Goal: Task Accomplishment & Management: Manage account settings

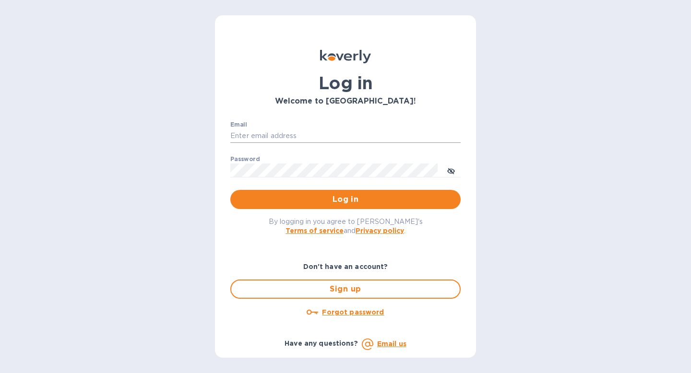
click at [343, 131] on input "Email" at bounding box center [345, 136] width 230 height 14
type input "[EMAIL_ADDRESS][DOMAIN_NAME]"
click at [372, 198] on span "Log in" at bounding box center [345, 200] width 215 height 12
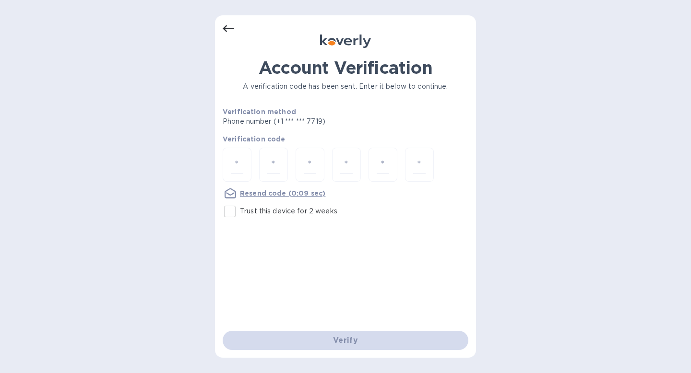
click at [233, 214] on input "Trust this device for 2 weeks" at bounding box center [230, 211] width 20 height 20
checkbox input "true"
click at [234, 168] on input "number" at bounding box center [237, 165] width 12 height 18
type input "5"
type input "4"
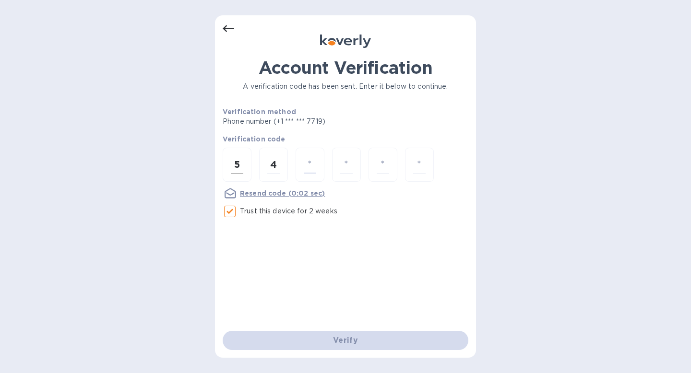
type input "2"
type input "5"
type input "7"
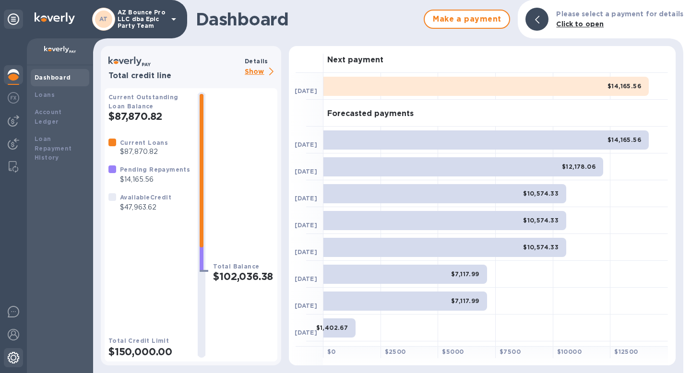
click at [15, 356] on img at bounding box center [14, 358] width 12 height 12
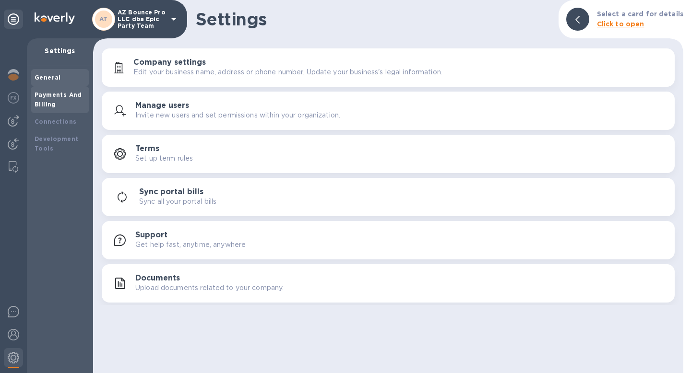
click at [78, 101] on div "Payments And Billing" at bounding box center [60, 99] width 51 height 19
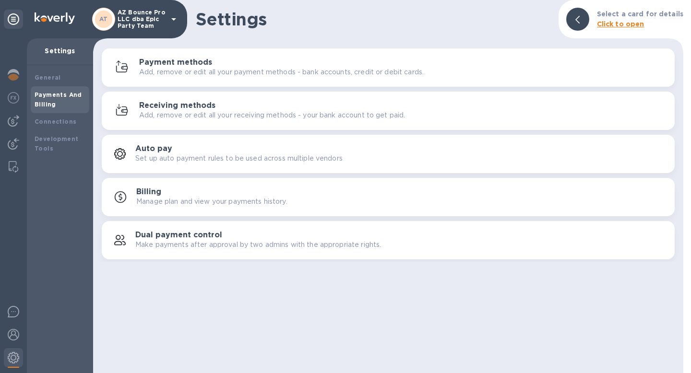
click at [189, 72] on p "Add, remove or edit all your payment methods - bank accounts, credit or debit c…" at bounding box center [281, 72] width 284 height 10
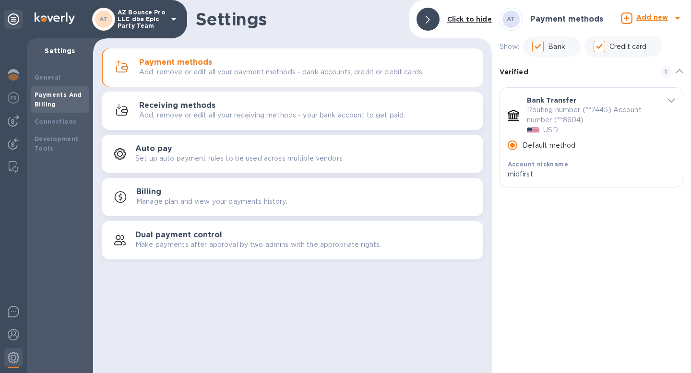
click at [648, 21] on b "Add new" at bounding box center [652, 17] width 32 height 8
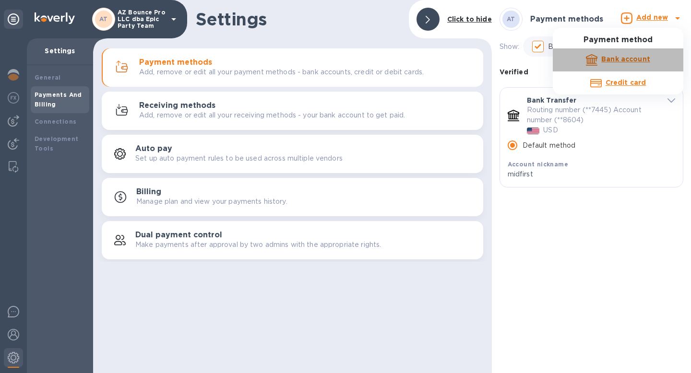
click at [625, 62] on b "Bank account" at bounding box center [625, 59] width 49 height 8
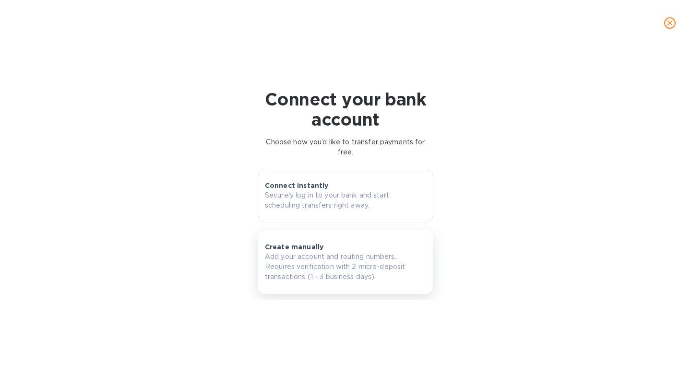
click at [371, 249] on div "Create manually Add your account and routing numbers. Requires verification wit…" at bounding box center [345, 262] width 161 height 40
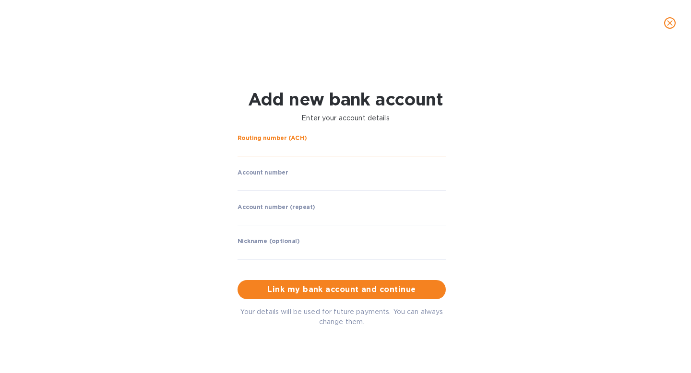
click at [324, 142] on input "string" at bounding box center [341, 149] width 208 height 14
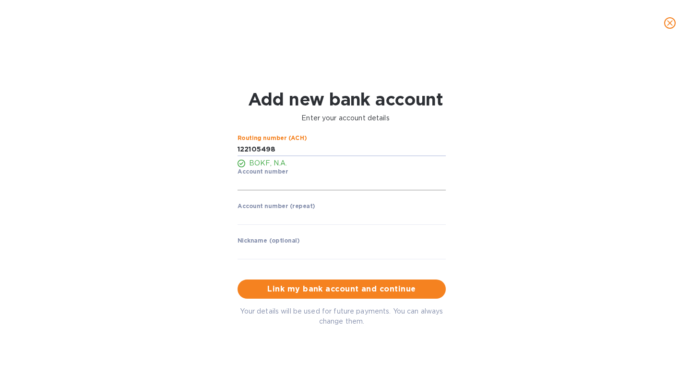
type input "122105498"
click at [313, 189] on input "string" at bounding box center [341, 183] width 208 height 14
type input "8098751095"
click at [317, 216] on input "string" at bounding box center [341, 218] width 208 height 14
type input "8098751095"
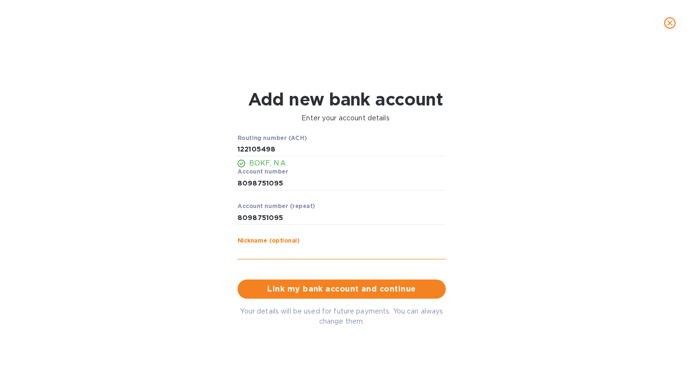
click at [337, 248] on input "text" at bounding box center [341, 252] width 208 height 14
type input "BOKF"
click at [343, 289] on span "Link my bank account and continue" at bounding box center [341, 289] width 193 height 12
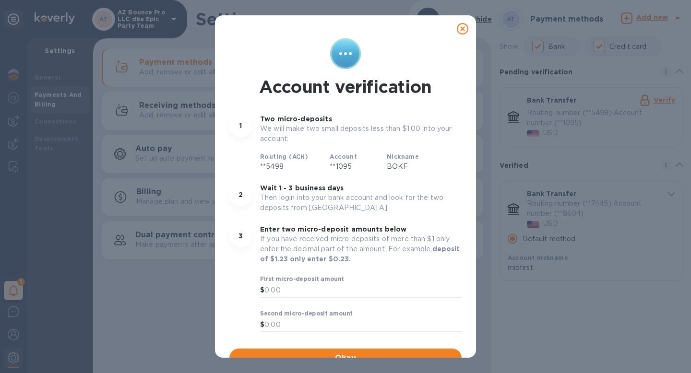
scroll to position [12, 0]
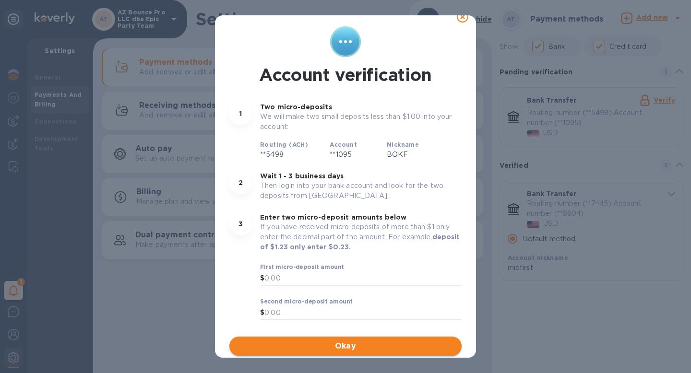
click at [339, 345] on span "Okay" at bounding box center [345, 347] width 217 height 12
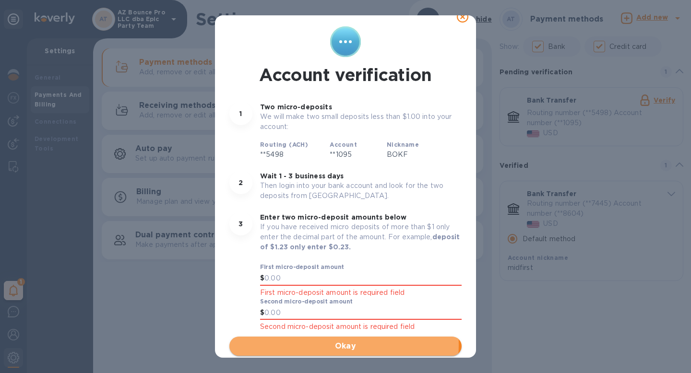
click at [339, 345] on span "Okay" at bounding box center [345, 347] width 217 height 12
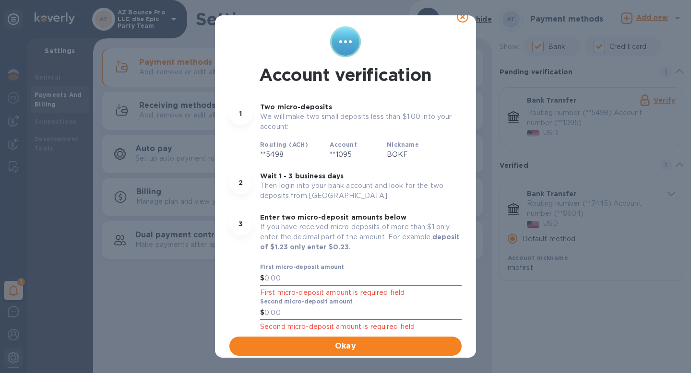
click at [458, 21] on icon at bounding box center [463, 17] width 12 height 12
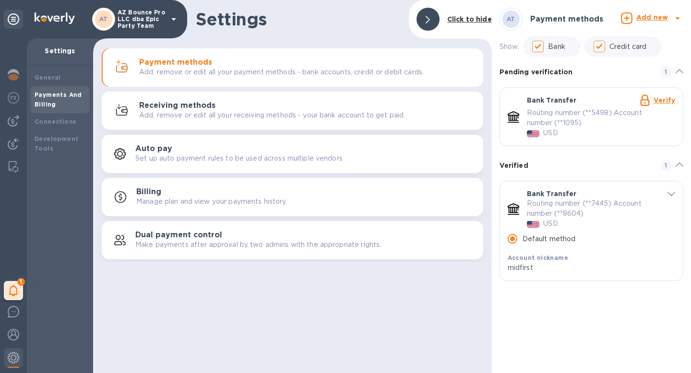
click at [634, 138] on div "Routing number (**5498) Account number (**1095) USD" at bounding box center [601, 123] width 148 height 30
click at [603, 133] on div "Routing number (**5498) Account number (**1095) USD" at bounding box center [601, 123] width 148 height 30
click at [645, 23] on div "Add new" at bounding box center [651, 19] width 35 height 17
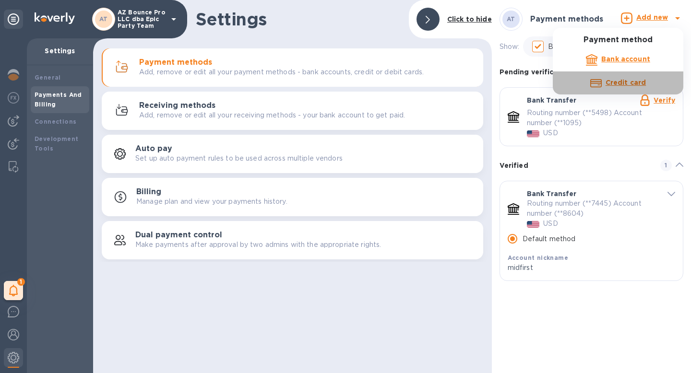
click at [624, 84] on b "Credit card" at bounding box center [625, 83] width 40 height 8
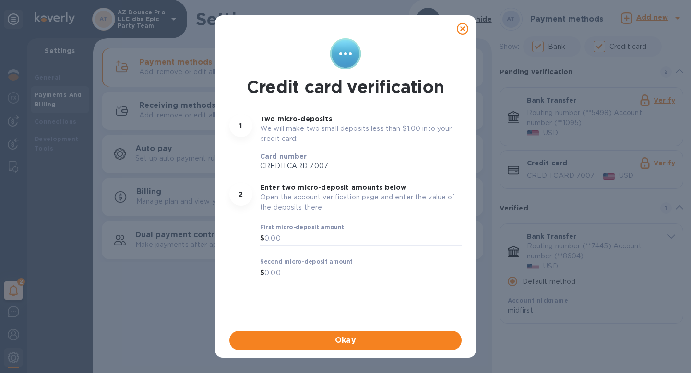
click at [467, 27] on icon at bounding box center [463, 29] width 12 height 12
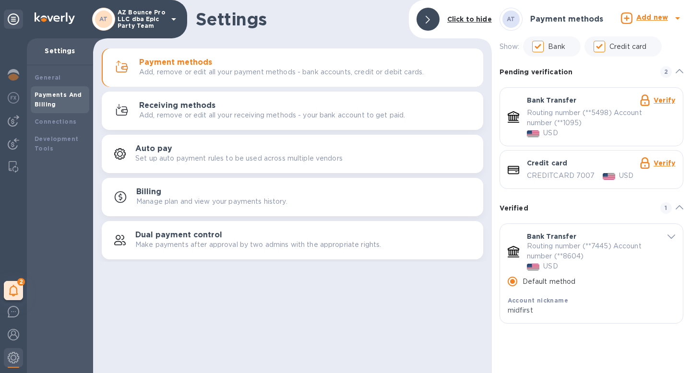
click at [664, 163] on link "Verify" at bounding box center [664, 163] width 22 height 8
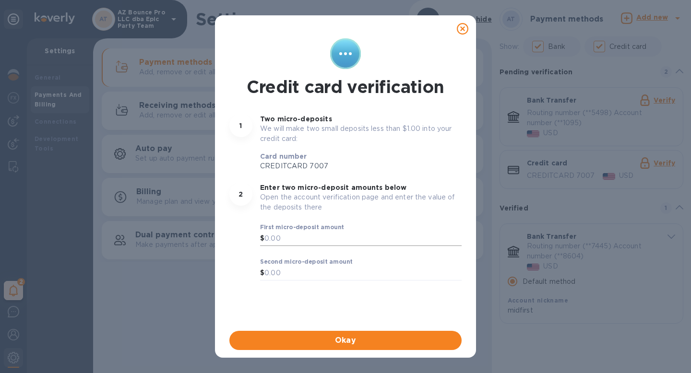
click at [352, 240] on input "text" at bounding box center [362, 239] width 197 height 14
type input "1.40"
click at [370, 277] on input "text" at bounding box center [362, 273] width 197 height 14
type input "1.71"
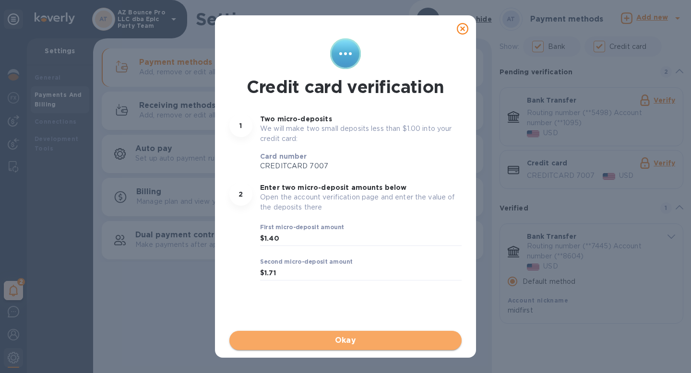
click at [348, 340] on span "Okay" at bounding box center [345, 341] width 217 height 12
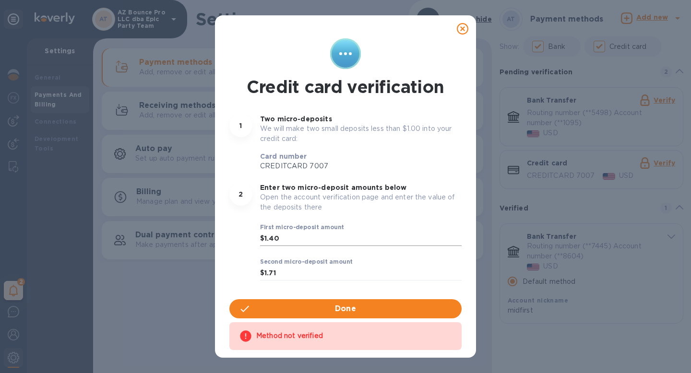
click at [297, 240] on input "1.40" at bounding box center [362, 239] width 197 height 14
type input "0.40"
click at [295, 272] on input "1.71" at bounding box center [362, 273] width 197 height 14
type input "1"
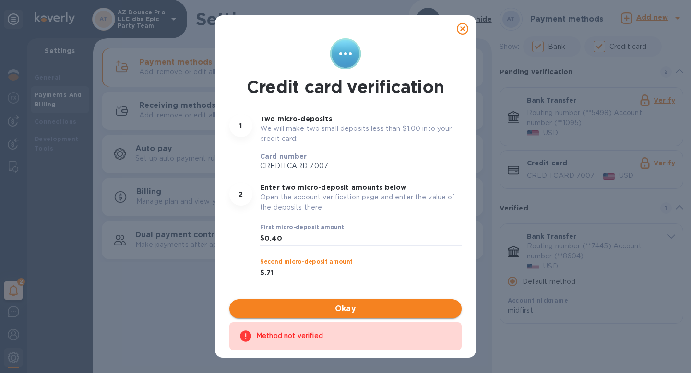
type input "0.71"
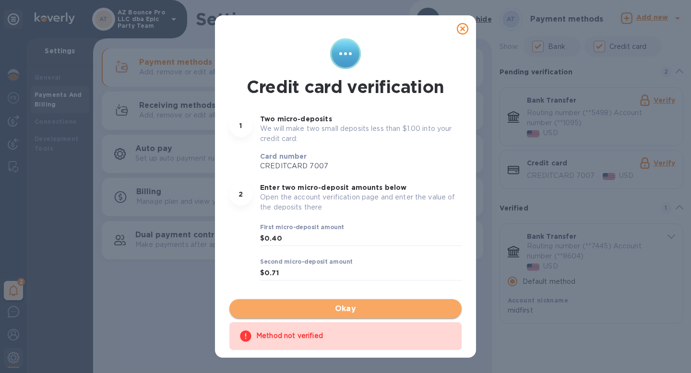
click at [339, 309] on span "Okay" at bounding box center [345, 309] width 217 height 12
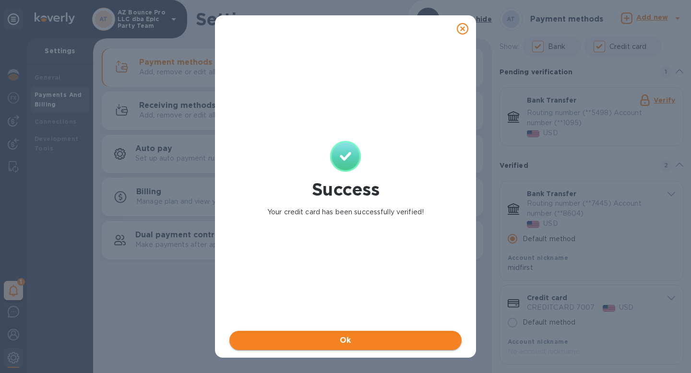
click at [354, 342] on span "Ok" at bounding box center [345, 341] width 217 height 12
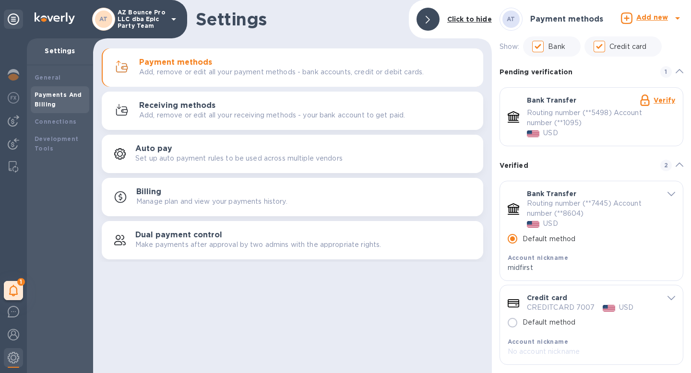
scroll to position [11, 0]
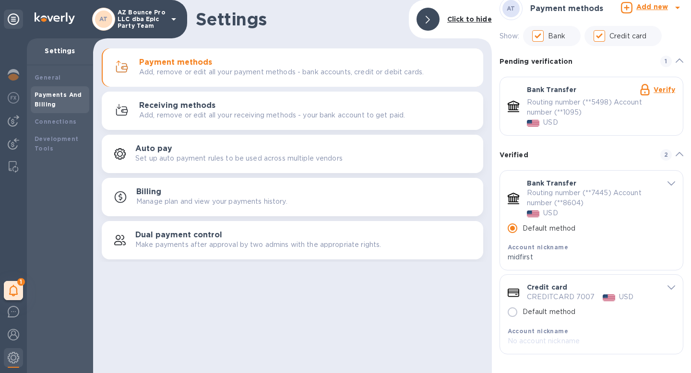
click at [514, 311] on input "Default method" at bounding box center [512, 312] width 20 height 20
radio input "false"
radio input "true"
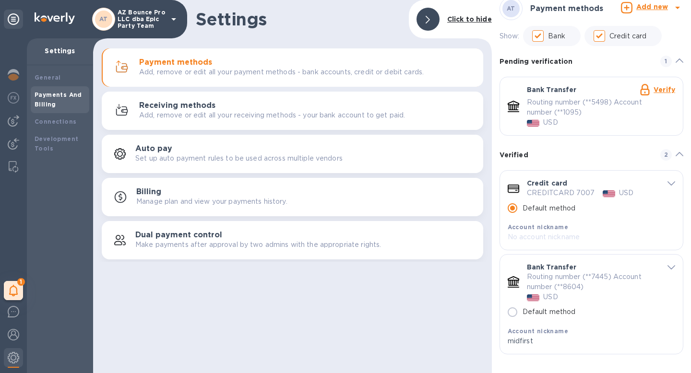
scroll to position [0, 0]
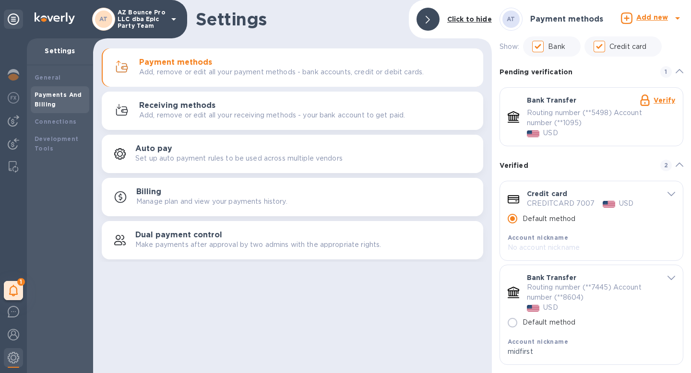
click at [667, 276] on span "default-method" at bounding box center [671, 277] width 8 height 9
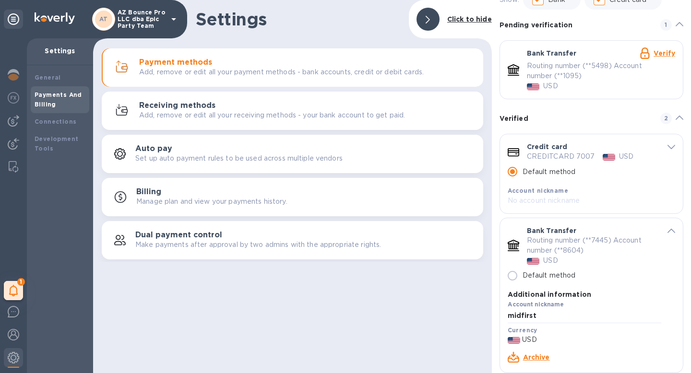
scroll to position [66, 0]
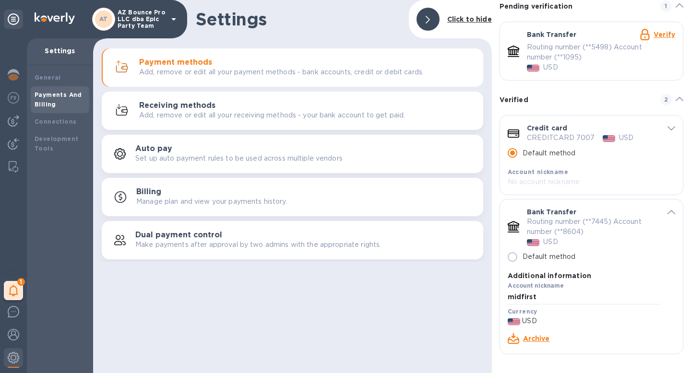
click at [533, 338] on link "Archive" at bounding box center [536, 339] width 27 height 8
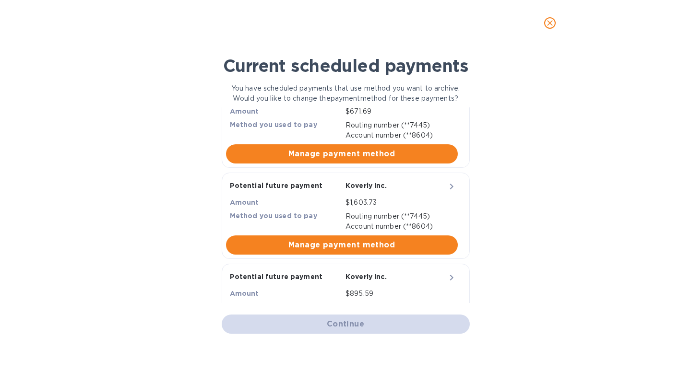
scroll to position [0, 0]
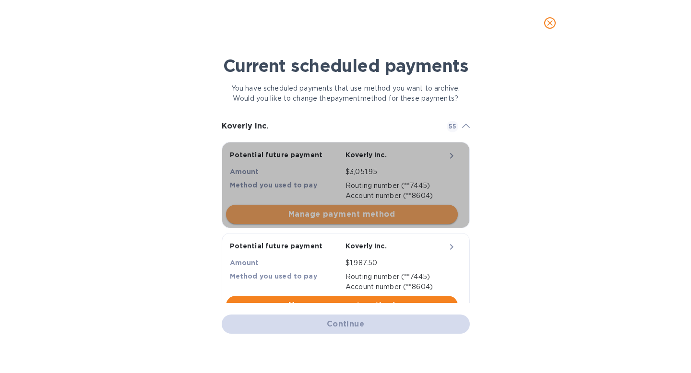
click at [373, 213] on span "Manage payment method" at bounding box center [342, 215] width 216 height 12
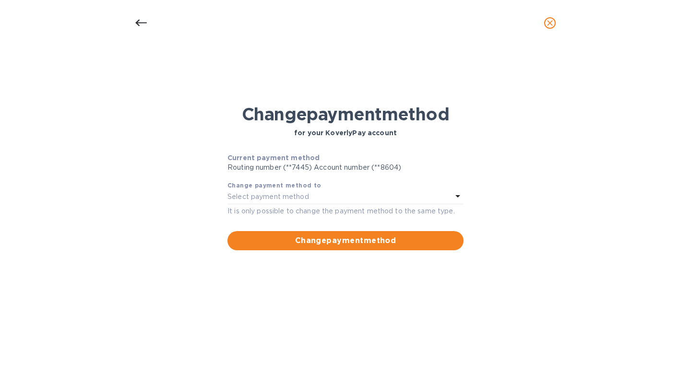
click at [377, 199] on div "Select payment method" at bounding box center [339, 196] width 224 height 13
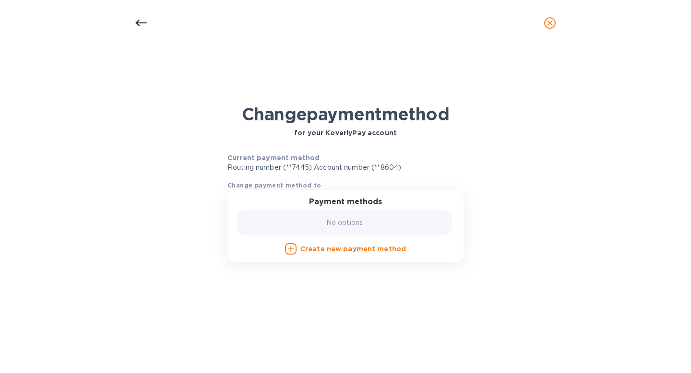
click at [490, 249] on div "Change payment method for your KoverlyPay account Current payment method Routin…" at bounding box center [345, 216] width 675 height 266
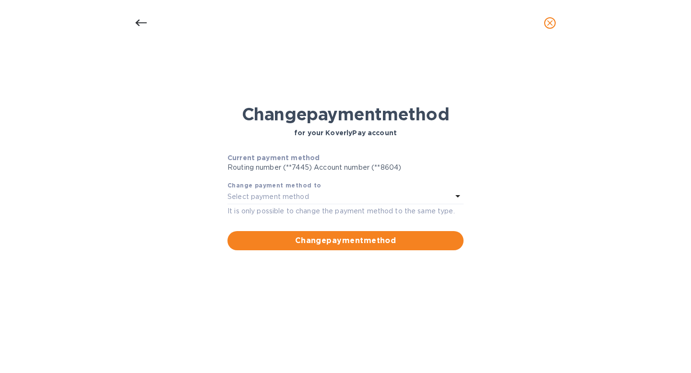
click at [144, 29] on div at bounding box center [141, 23] width 23 height 23
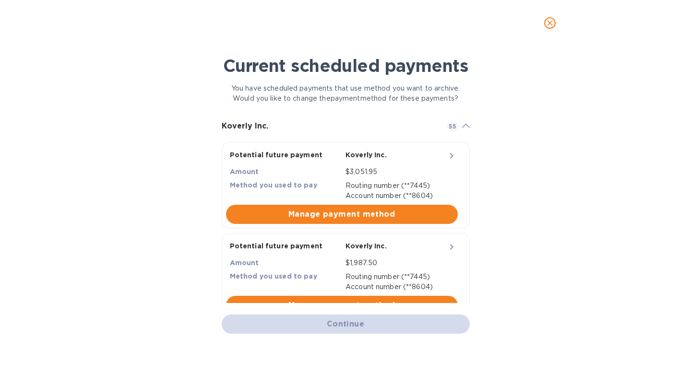
click at [144, 29] on button "close" at bounding box center [141, 23] width 23 height 23
click at [547, 27] on icon "close" at bounding box center [550, 23] width 10 height 10
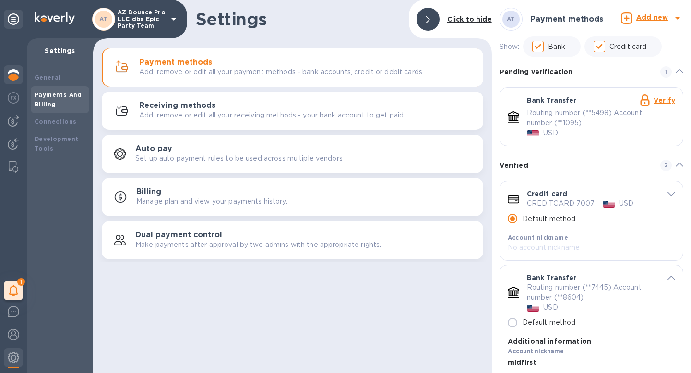
click at [17, 76] on img at bounding box center [14, 75] width 12 height 12
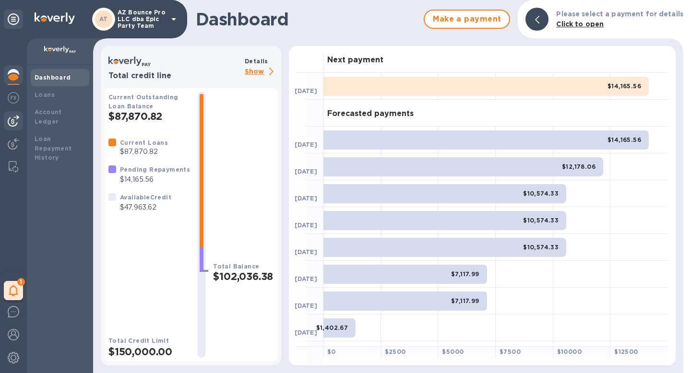
click at [16, 125] on img at bounding box center [14, 121] width 12 height 12
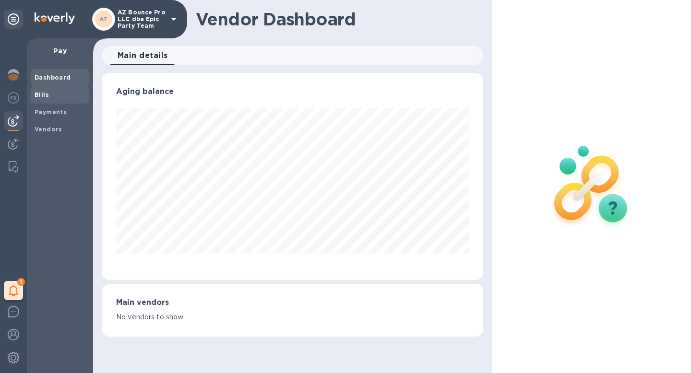
scroll to position [207, 381]
click at [51, 99] on span "Bills" at bounding box center [60, 95] width 51 height 10
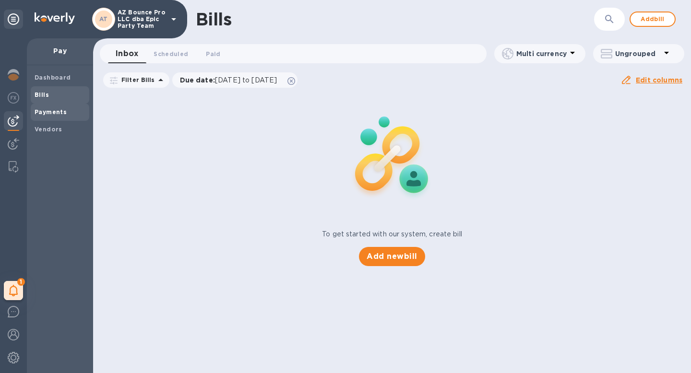
click at [67, 117] on div "Payments" at bounding box center [60, 112] width 59 height 17
click at [56, 77] on b "Dashboard" at bounding box center [53, 77] width 36 height 7
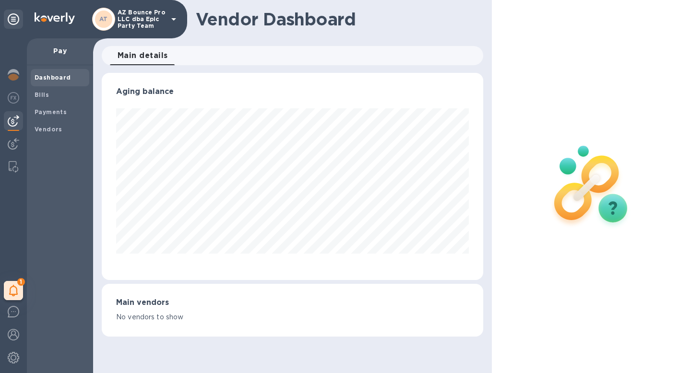
scroll to position [207, 381]
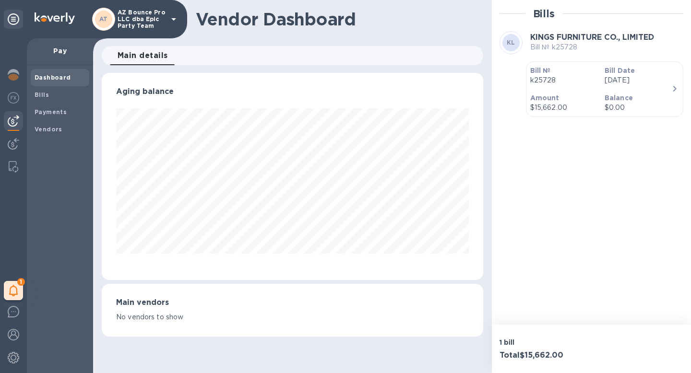
click at [667, 93] on p "Balance" at bounding box center [637, 98] width 67 height 10
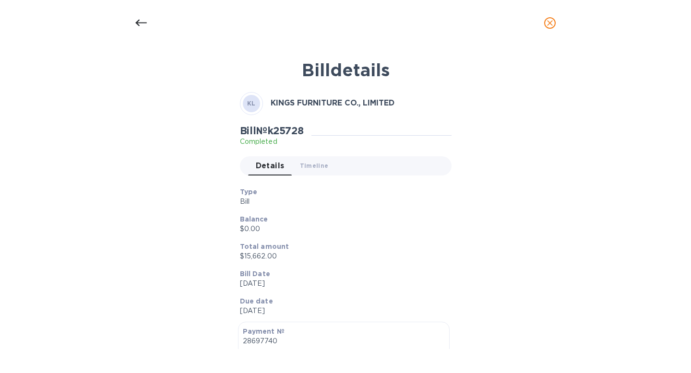
click at [144, 26] on icon at bounding box center [141, 23] width 12 height 12
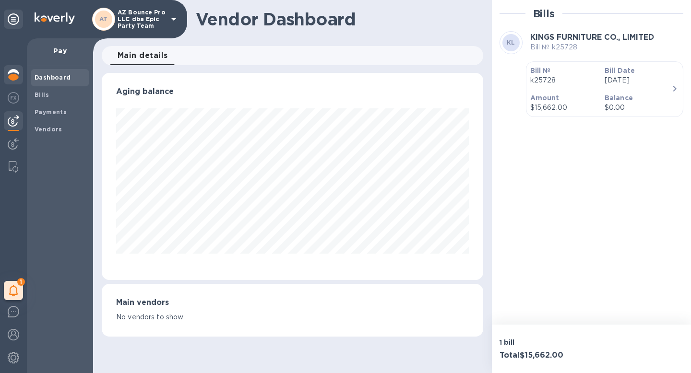
click at [23, 74] on div at bounding box center [13, 75] width 19 height 21
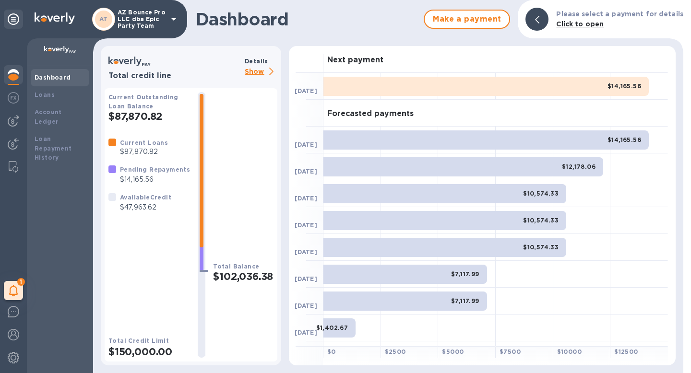
click at [48, 80] on b "Dashboard" at bounding box center [53, 77] width 36 height 7
click at [584, 27] on b "Click to open" at bounding box center [579, 24] width 47 height 8
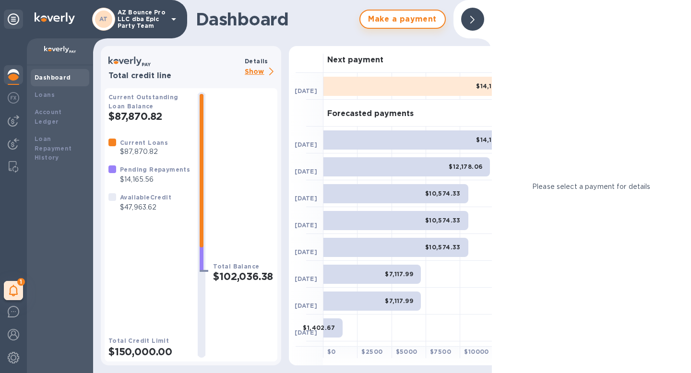
click at [417, 22] on span "Make a payment" at bounding box center [402, 19] width 69 height 12
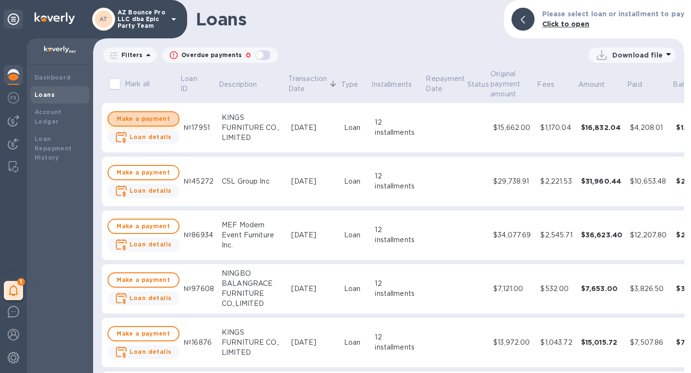
click at [148, 123] on span "Make a payment" at bounding box center [143, 119] width 55 height 12
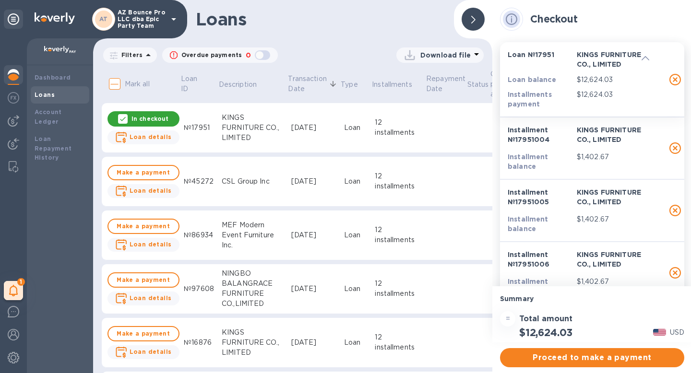
click at [121, 118] on icon at bounding box center [123, 119] width 8 height 8
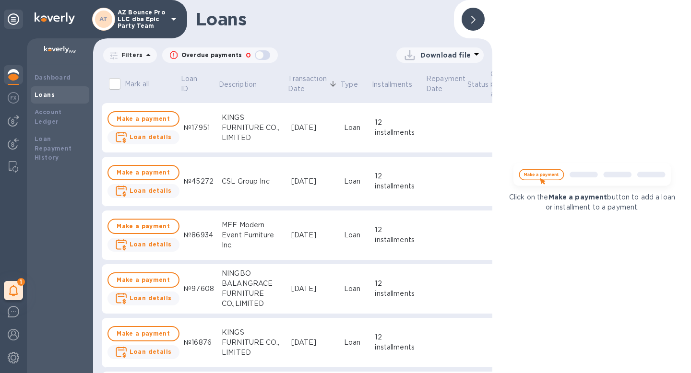
click at [478, 20] on div at bounding box center [472, 19] width 23 height 23
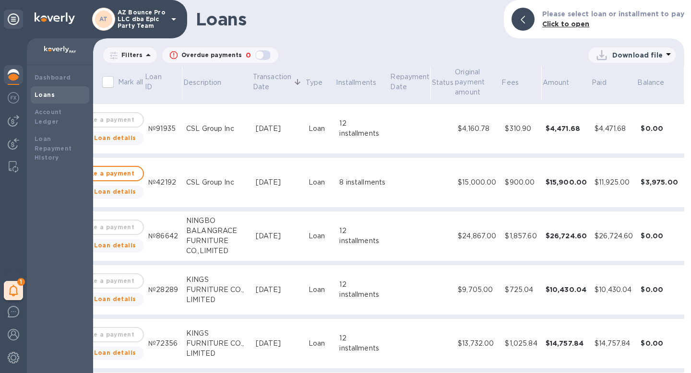
scroll to position [483, 0]
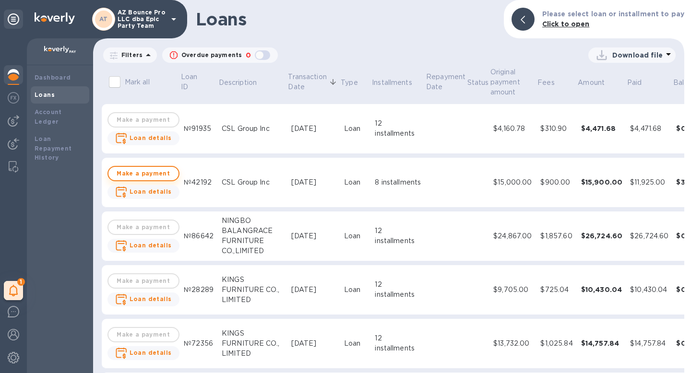
click at [130, 170] on span "Make a payment" at bounding box center [143, 174] width 55 height 12
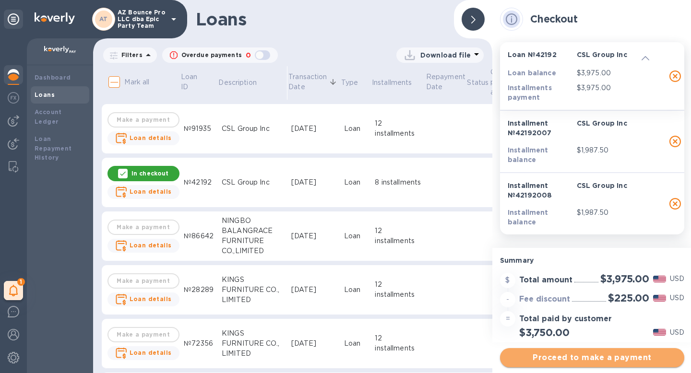
click at [577, 355] on span "Proceed to make a payment" at bounding box center [592, 358] width 169 height 12
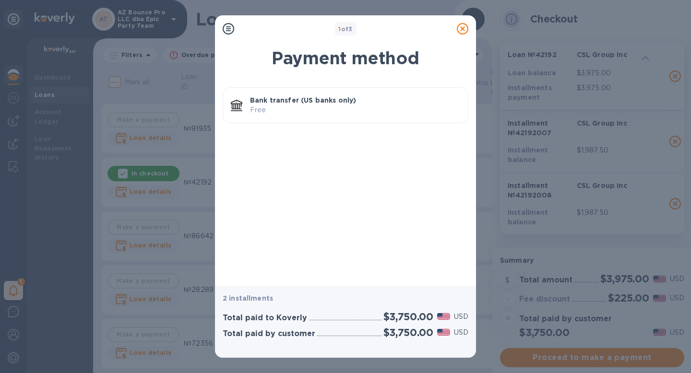
click at [463, 30] on icon at bounding box center [463, 29] width 12 height 12
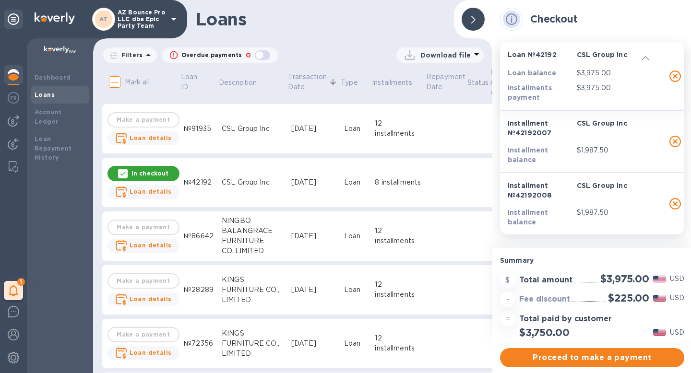
scroll to position [0, 0]
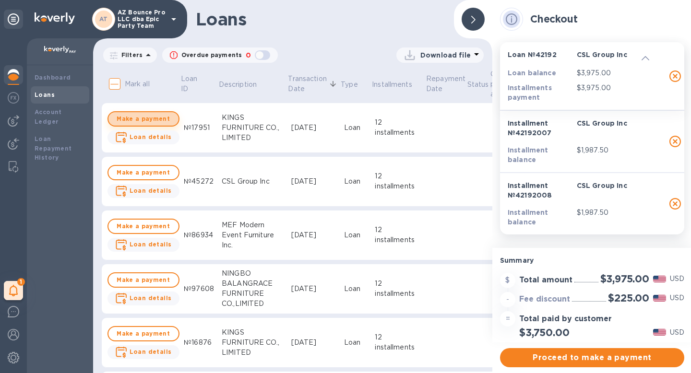
click at [156, 118] on span "Make a payment" at bounding box center [143, 119] width 55 height 12
click at [152, 175] on span "Make a payment" at bounding box center [143, 173] width 55 height 12
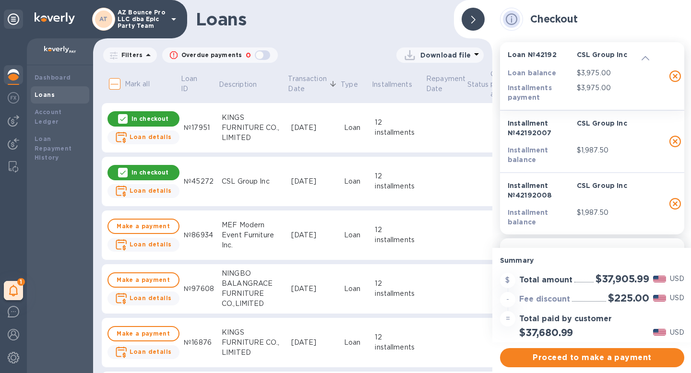
click at [152, 175] on p "In checkout" at bounding box center [149, 172] width 37 height 8
click at [154, 123] on div "In checkout" at bounding box center [143, 118] width 72 height 15
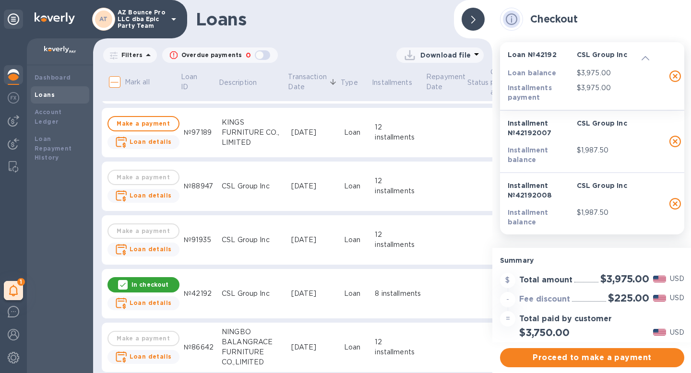
scroll to position [374, 0]
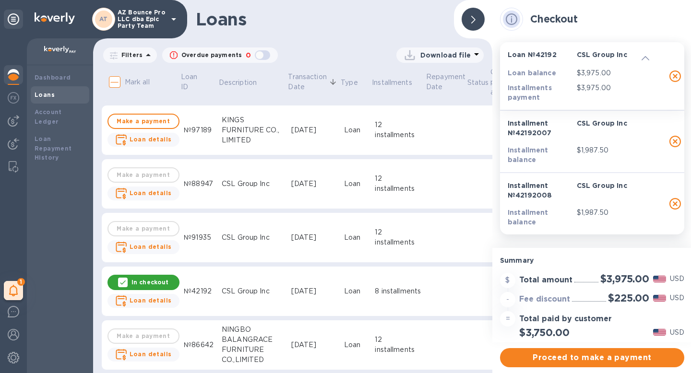
click at [675, 205] on icon "button" at bounding box center [675, 204] width 12 height 12
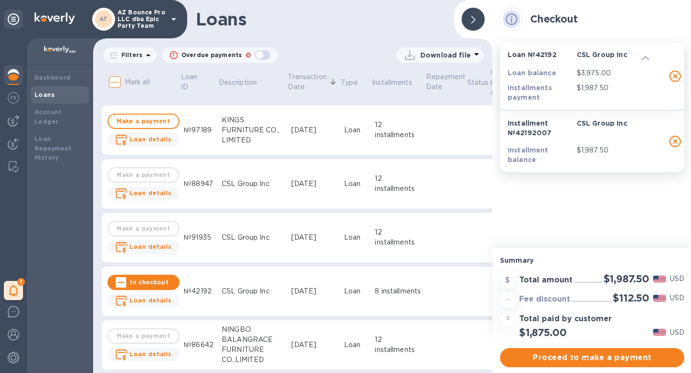
click at [678, 138] on icon "button" at bounding box center [675, 142] width 12 height 12
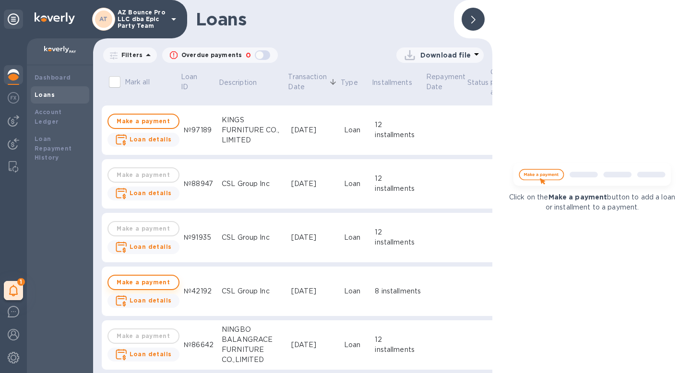
scroll to position [0, 0]
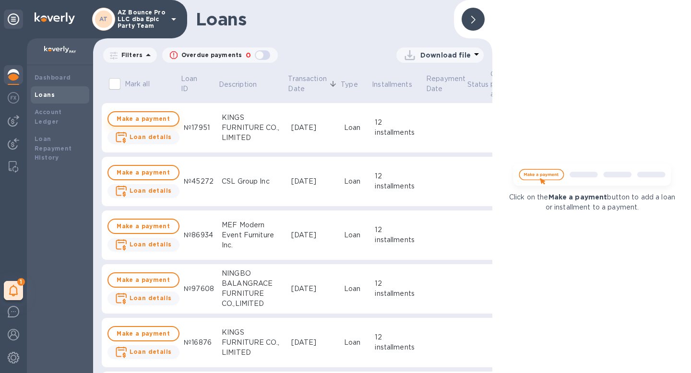
click at [155, 125] on button "Make a payment" at bounding box center [143, 118] width 72 height 15
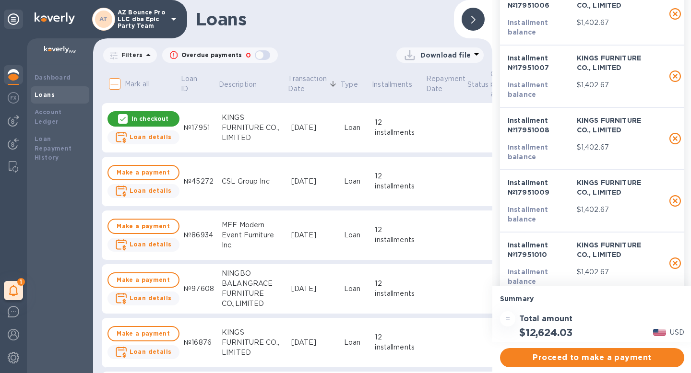
scroll to position [495, 0]
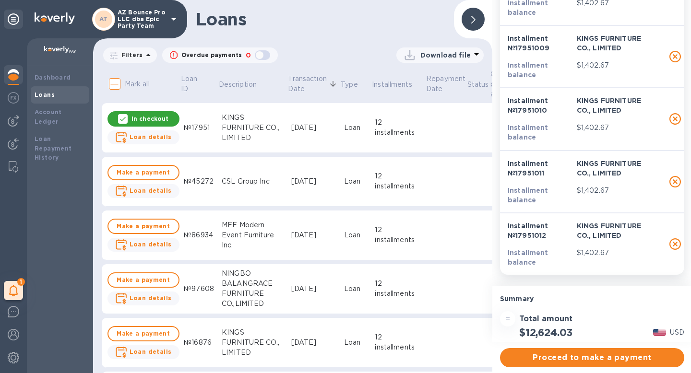
click at [165, 118] on p "In checkout" at bounding box center [149, 119] width 37 height 8
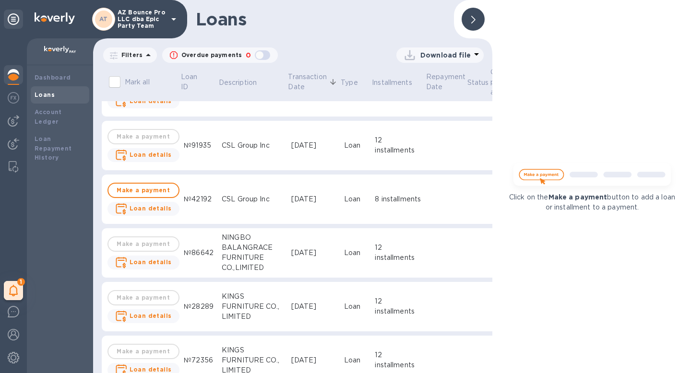
scroll to position [465, 0]
click at [141, 192] on span "Make a payment" at bounding box center [143, 191] width 55 height 12
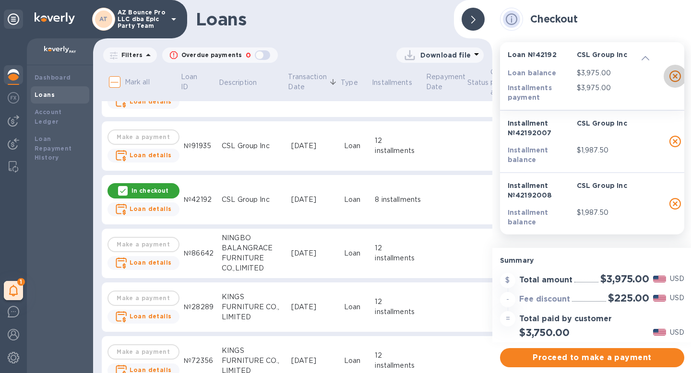
click at [675, 76] on icon "button" at bounding box center [675, 77] width 12 height 12
